Goal: Browse casually: Explore the website without a specific task or goal

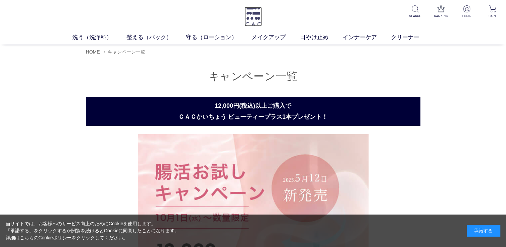
click at [249, 17] on img at bounding box center [252, 17] width 17 height 20
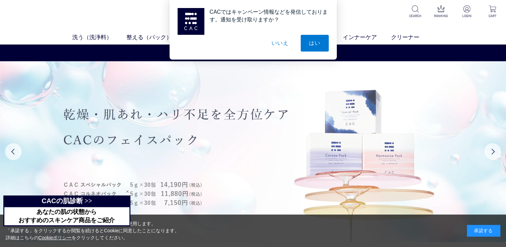
click at [263, 87] on img at bounding box center [253, 151] width 506 height 181
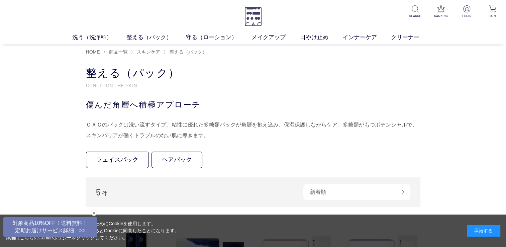
click at [256, 14] on img at bounding box center [252, 17] width 17 height 20
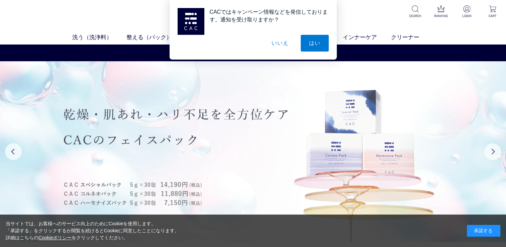
scroll to position [134, 0]
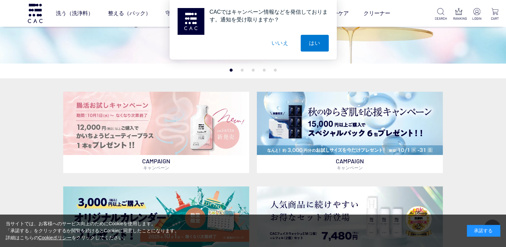
click at [278, 42] on button "いいえ" at bounding box center [279, 43] width 33 height 17
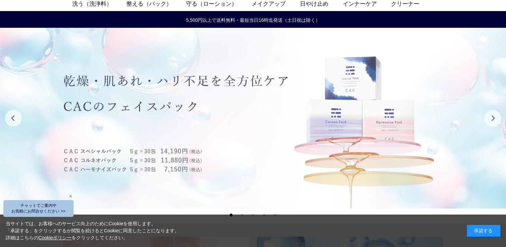
scroll to position [67, 0]
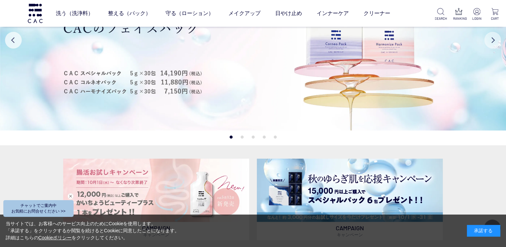
click at [495, 43] on button "Next" at bounding box center [492, 40] width 17 height 17
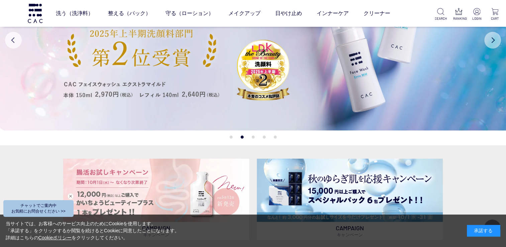
click at [495, 43] on button "Next" at bounding box center [492, 40] width 17 height 17
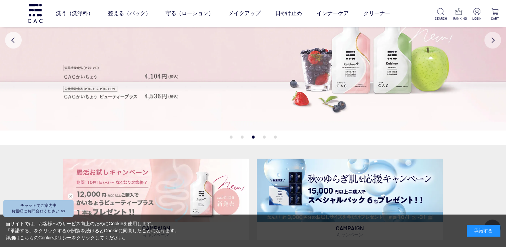
click at [495, 43] on button "Next" at bounding box center [492, 40] width 17 height 17
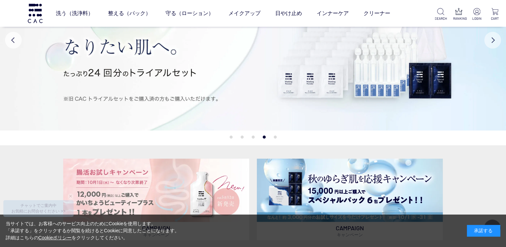
click at [495, 43] on button "Next" at bounding box center [492, 40] width 17 height 17
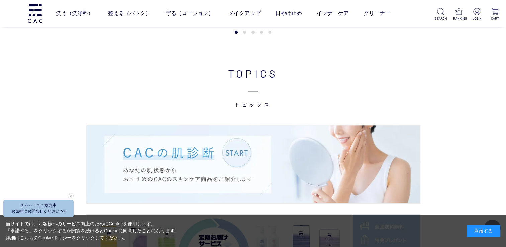
scroll to position [903, 0]
